Goal: Task Accomplishment & Management: Complete application form

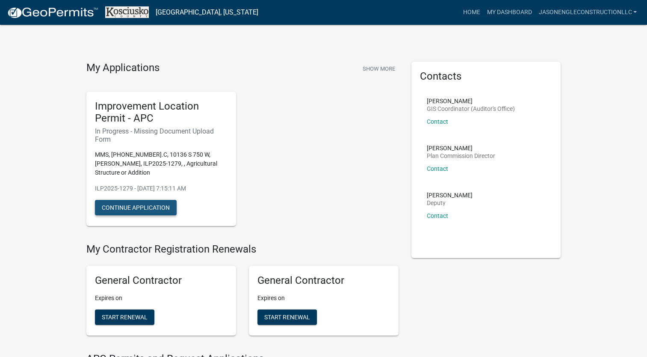
click at [135, 200] on button "Continue Application" at bounding box center [136, 207] width 82 height 15
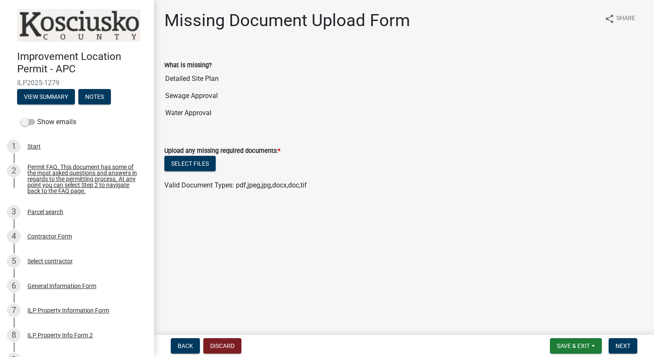
drag, startPoint x: 183, startPoint y: 99, endPoint x: 178, endPoint y: 145, distance: 46.5
click at [178, 145] on wm-data-entity-input-list "What is missing? Detailed Site Plan Sewage Approval Water Approval Upload any m…" at bounding box center [403, 123] width 479 height 150
drag, startPoint x: 178, startPoint y: 145, endPoint x: 180, endPoint y: 166, distance: 20.2
click at [180, 166] on button "Select files" at bounding box center [189, 163] width 51 height 15
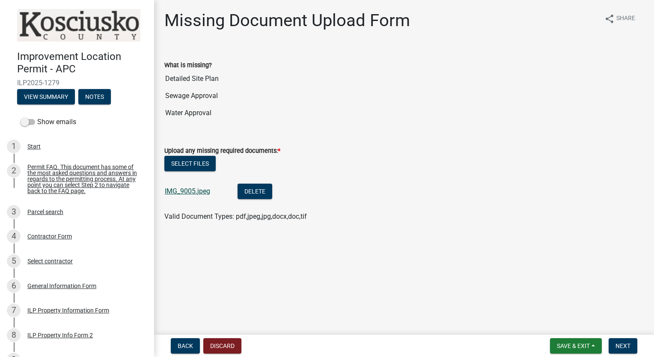
click at [204, 188] on link "IMG_9005.jpeg" at bounding box center [187, 191] width 45 height 8
click at [192, 162] on button "Select files" at bounding box center [189, 163] width 51 height 15
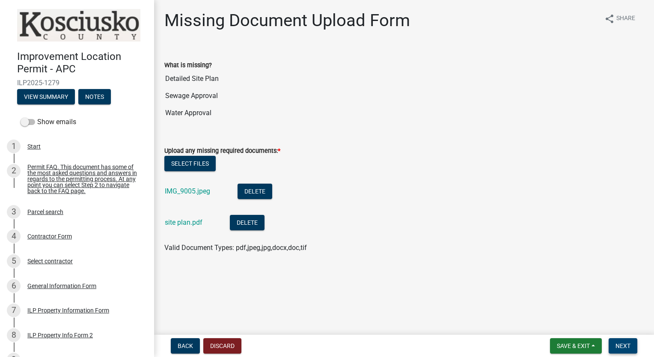
click at [621, 345] on span "Next" at bounding box center [622, 345] width 15 height 7
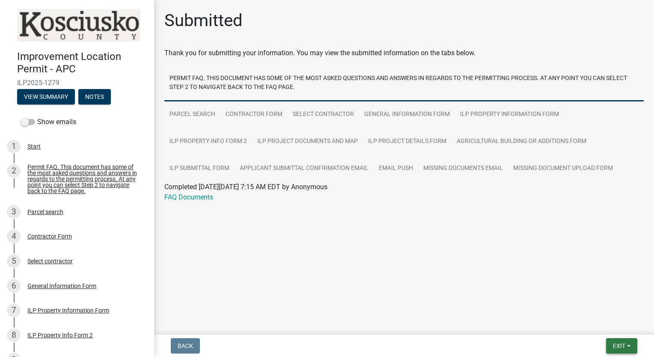
click at [619, 345] on span "Exit" at bounding box center [619, 345] width 12 height 7
click at [594, 324] on button "Save & Exit" at bounding box center [603, 323] width 68 height 21
